Goal: Check status: Check status

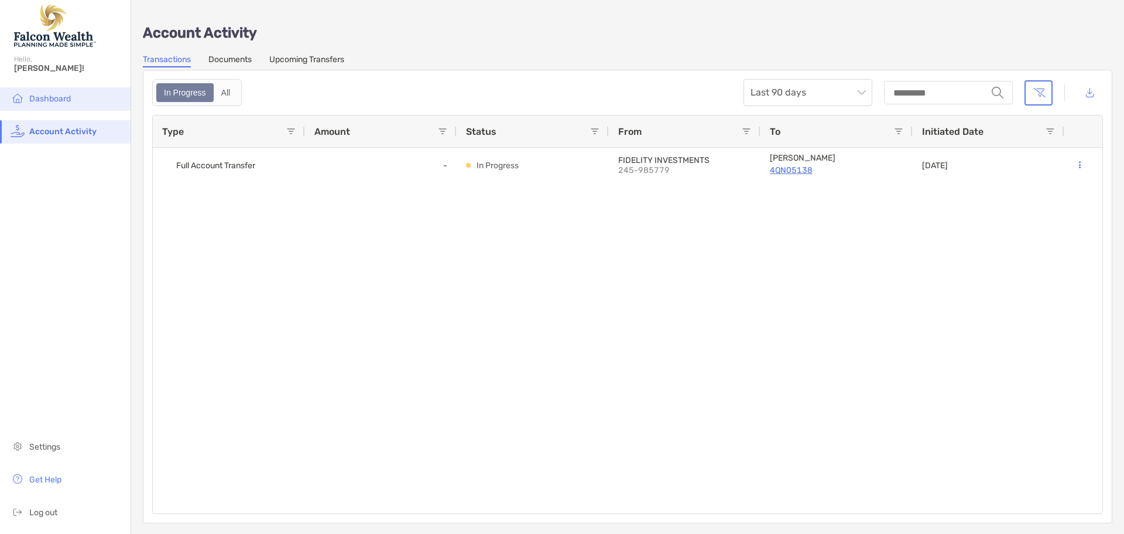
click at [71, 107] on li "Dashboard" at bounding box center [65, 98] width 131 height 23
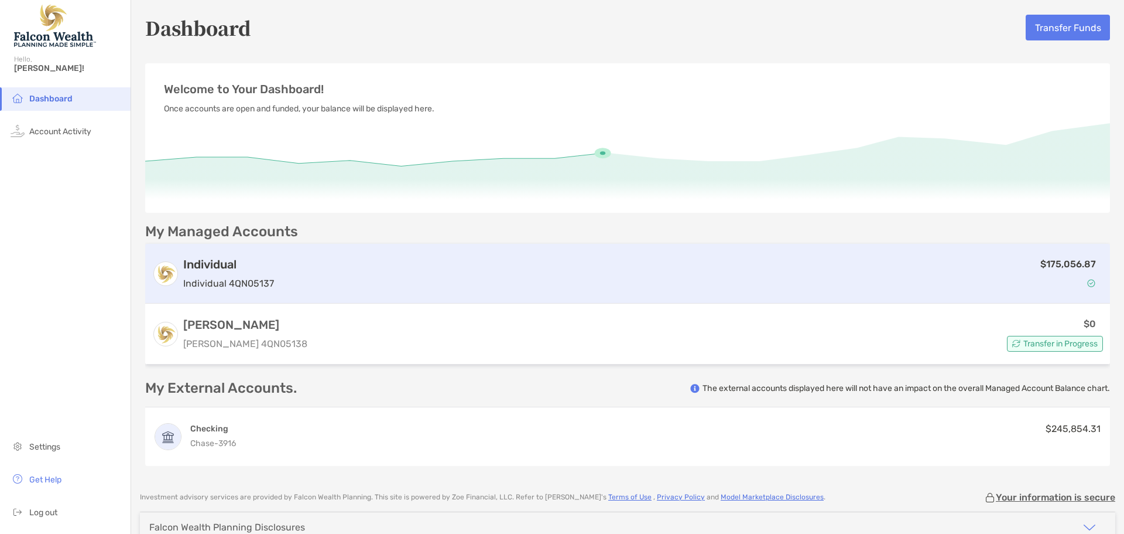
click at [511, 257] on div "$175,056.87" at bounding box center [691, 274] width 825 height 34
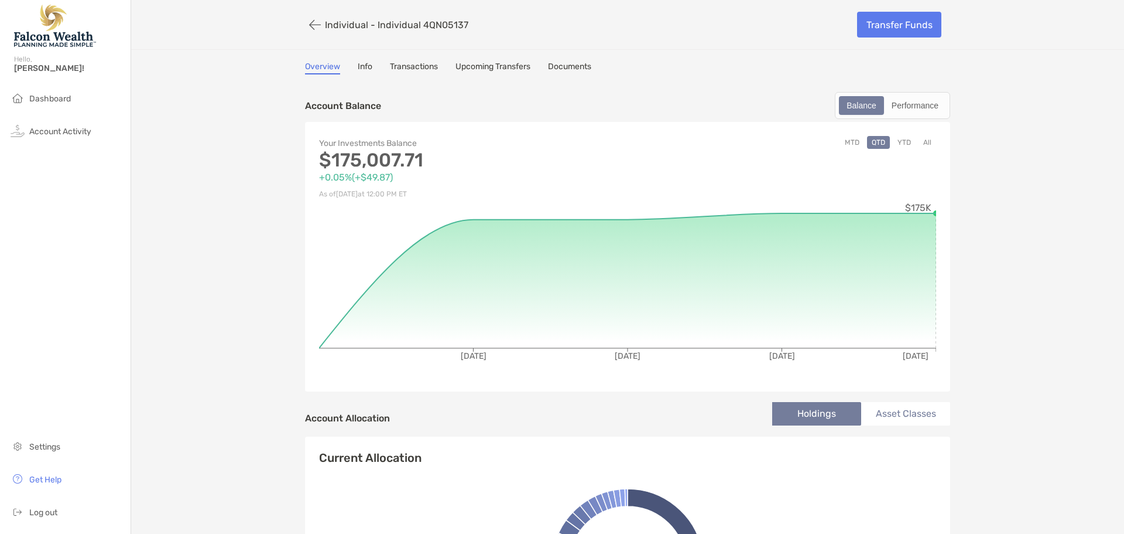
click at [428, 176] on p "+0.05% ( +$49.87 )" at bounding box center [473, 177] width 309 height 15
click at [901, 143] on button "YTD" at bounding box center [904, 142] width 23 height 13
click at [846, 145] on button "MTD" at bounding box center [852, 142] width 24 height 13
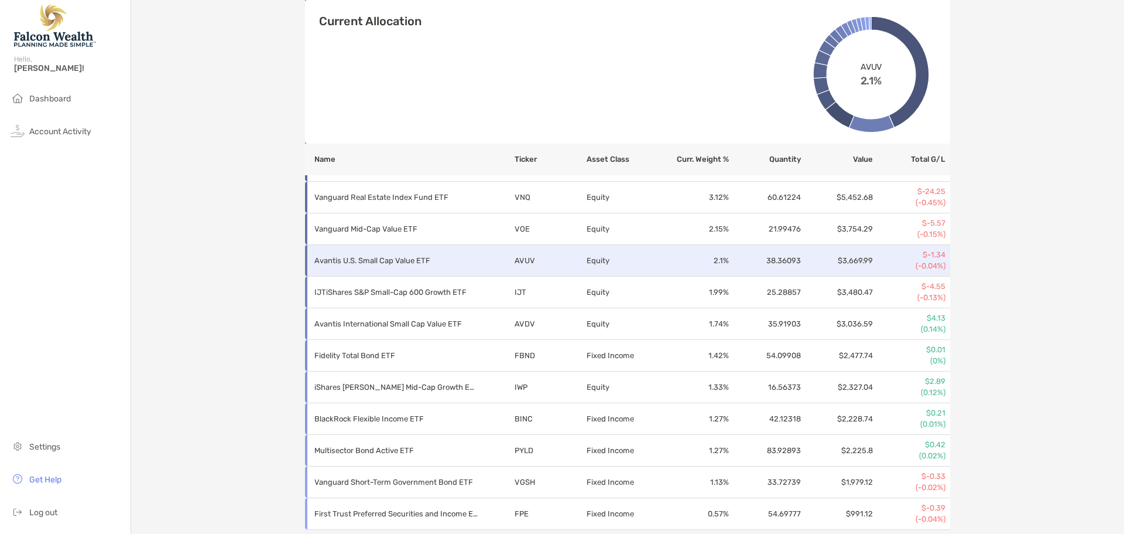
scroll to position [610, 0]
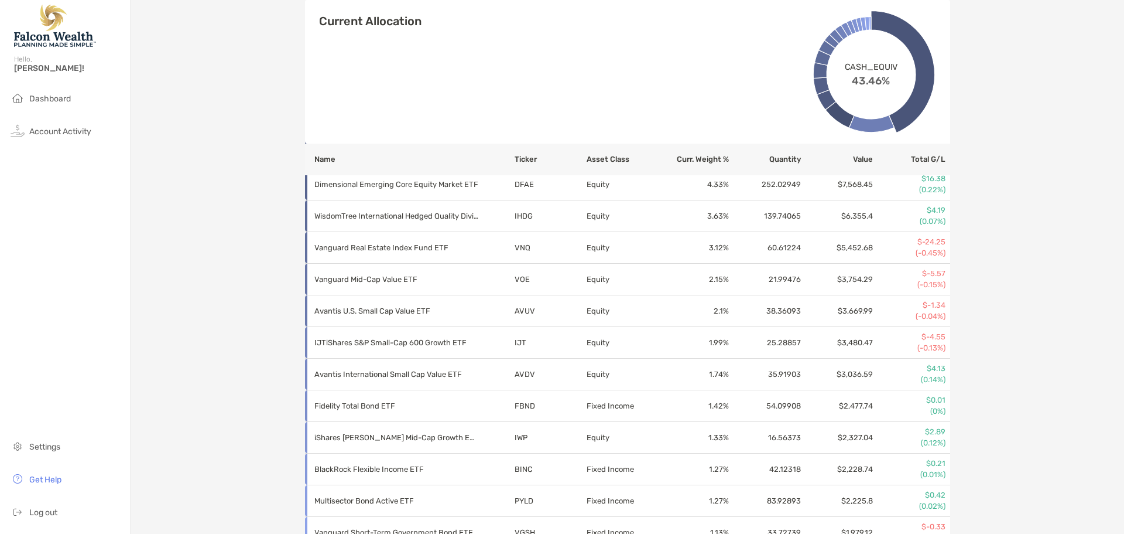
click at [903, 111] on icon at bounding box center [903, 72] width 64 height 122
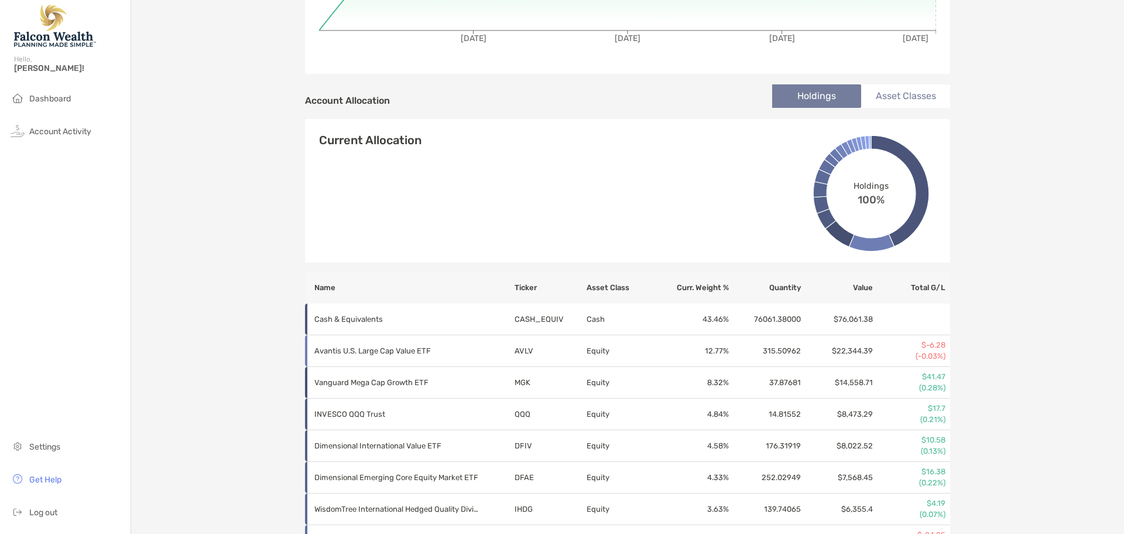
scroll to position [376, 0]
